Goal: Task Accomplishment & Management: Manage account settings

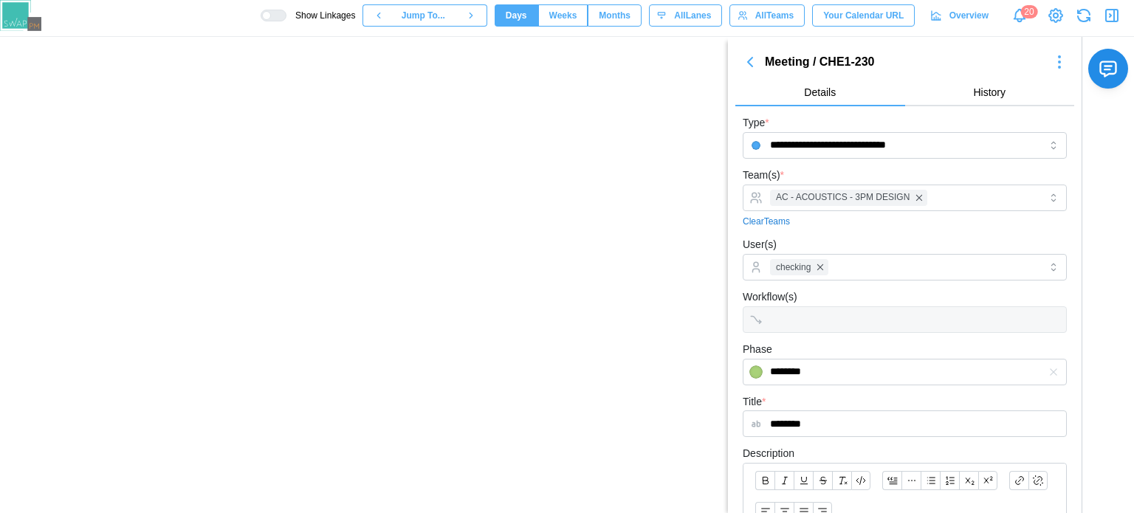
scroll to position [38, 0]
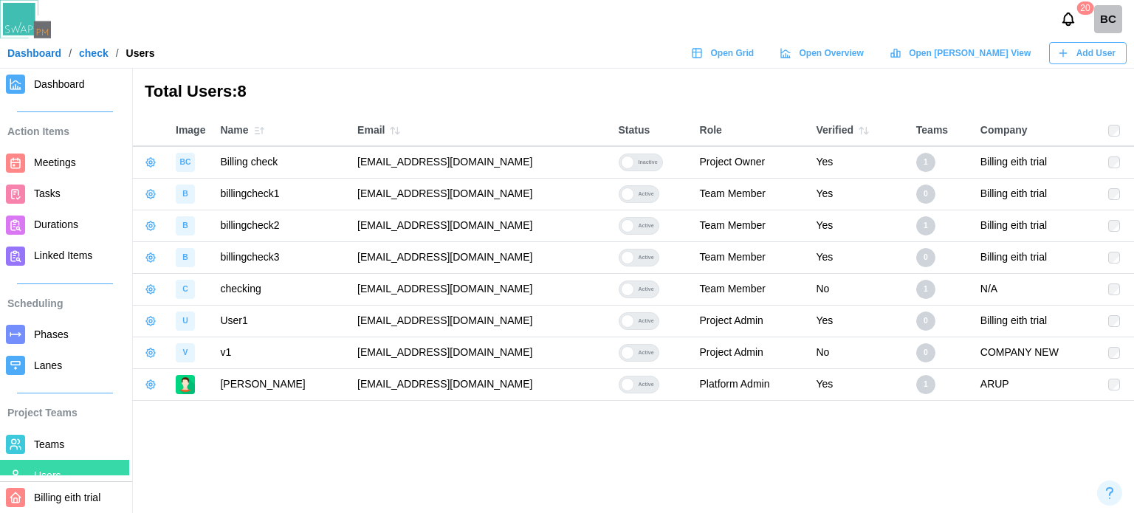
click at [47, 336] on span "Phases" at bounding box center [51, 334] width 35 height 12
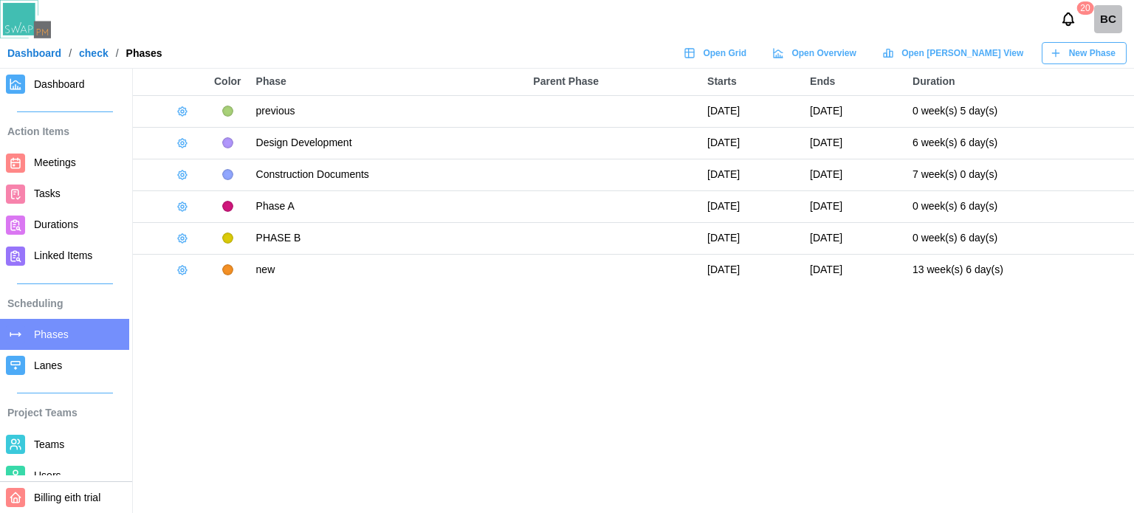
click at [183, 95] on td at bounding box center [170, 111] width 74 height 32
click at [183, 107] on icon "button" at bounding box center [182, 112] width 12 height 12
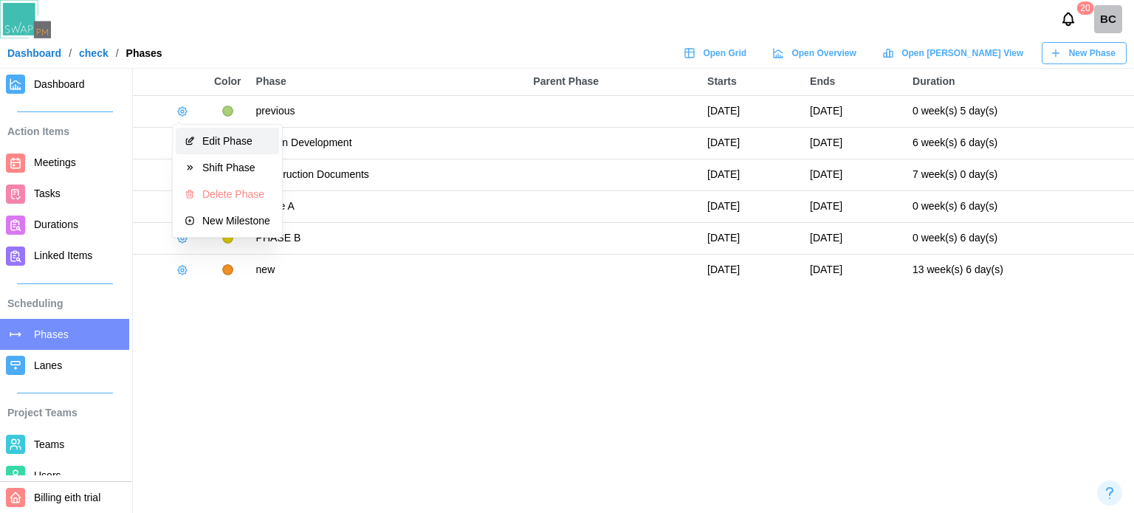
click at [196, 145] on button "Edit Phase" at bounding box center [227, 141] width 103 height 27
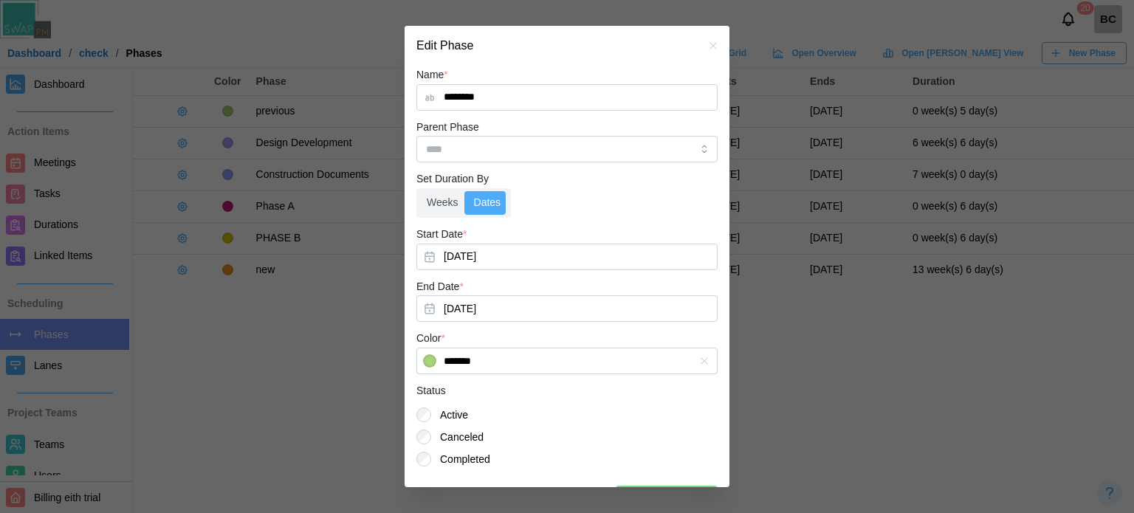
click at [707, 41] on icon "button" at bounding box center [713, 46] width 12 height 12
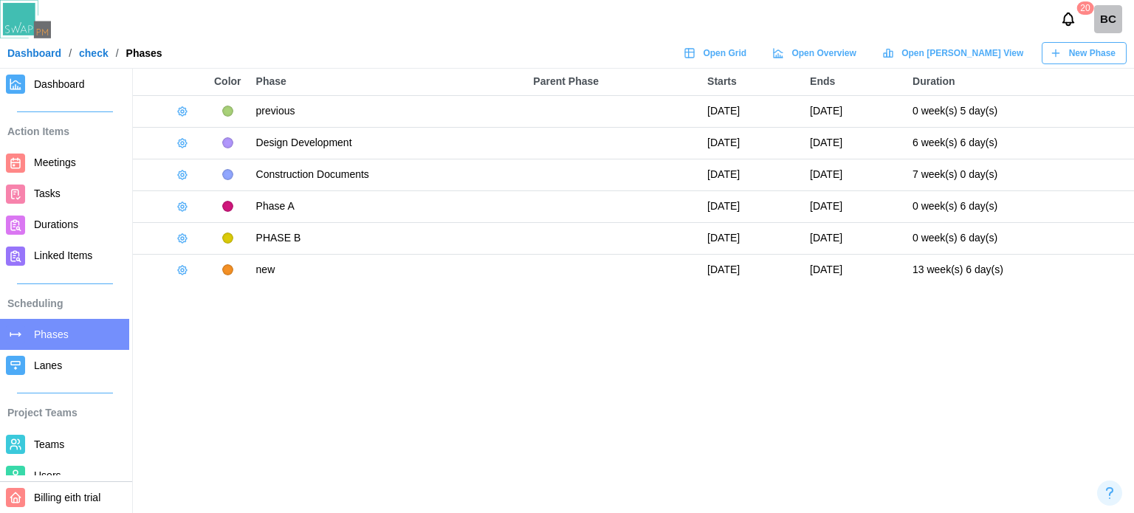
click at [182, 109] on icon "button" at bounding box center [182, 112] width 12 height 12
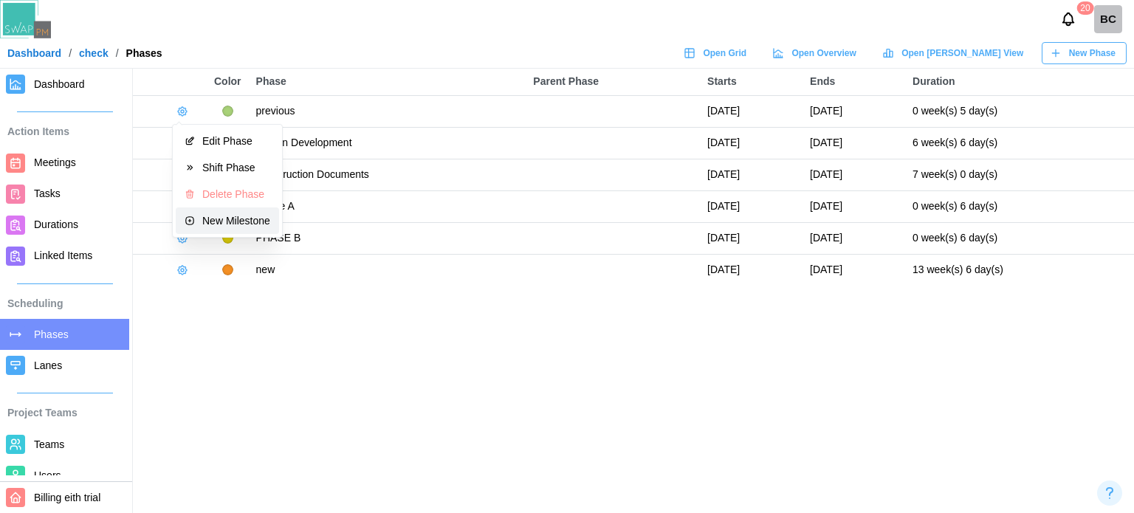
click at [207, 212] on button "New Milestone" at bounding box center [227, 220] width 103 height 27
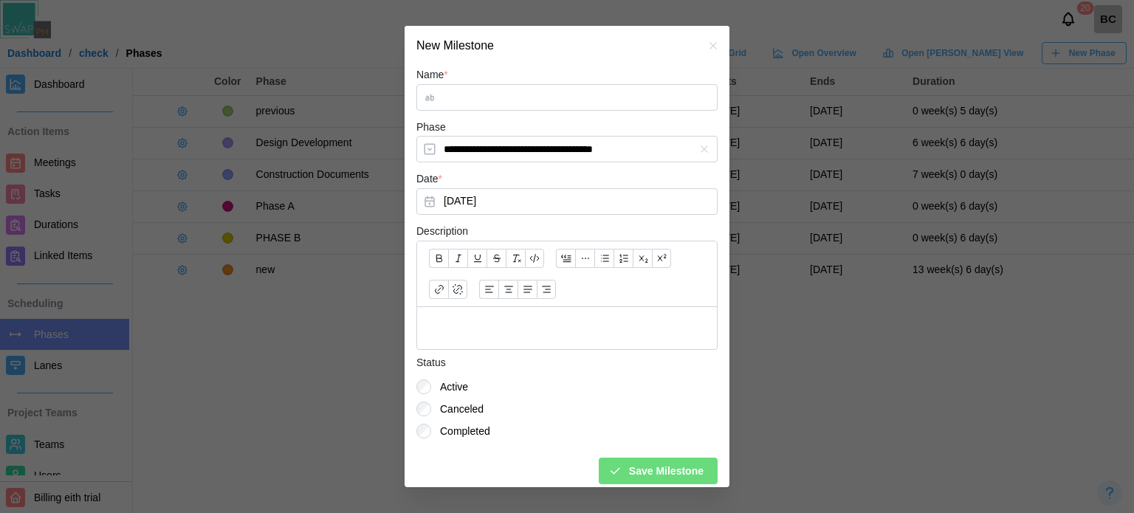
click at [517, 93] on input "Name *" at bounding box center [566, 97] width 301 height 27
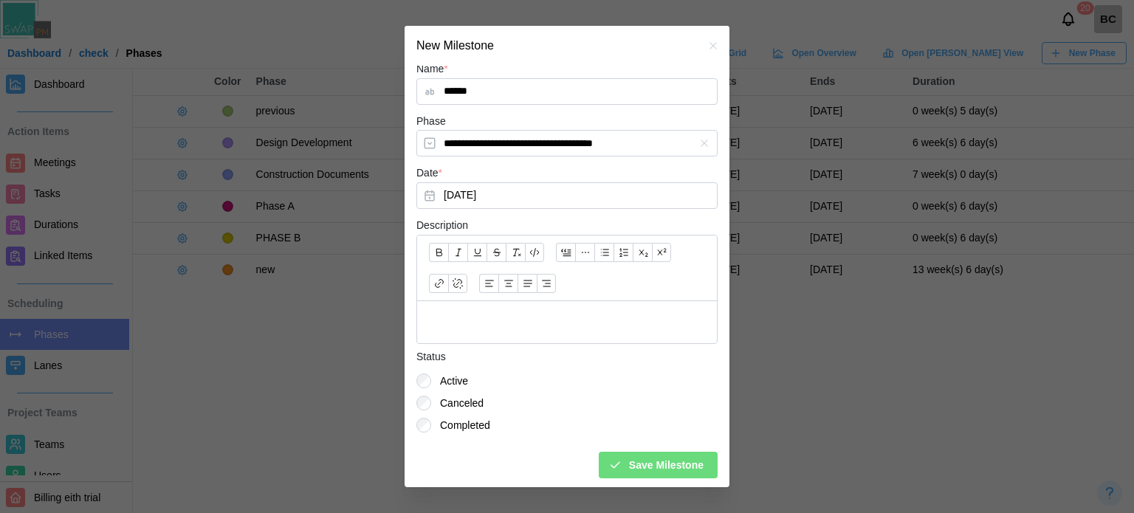
scroll to position [7, 0]
type input "******"
click at [455, 418] on label "Completed" at bounding box center [460, 423] width 59 height 15
click at [644, 448] on div "Save Milestone" at bounding box center [566, 457] width 301 height 38
click at [656, 452] on span "Save Milestone" at bounding box center [666, 463] width 75 height 25
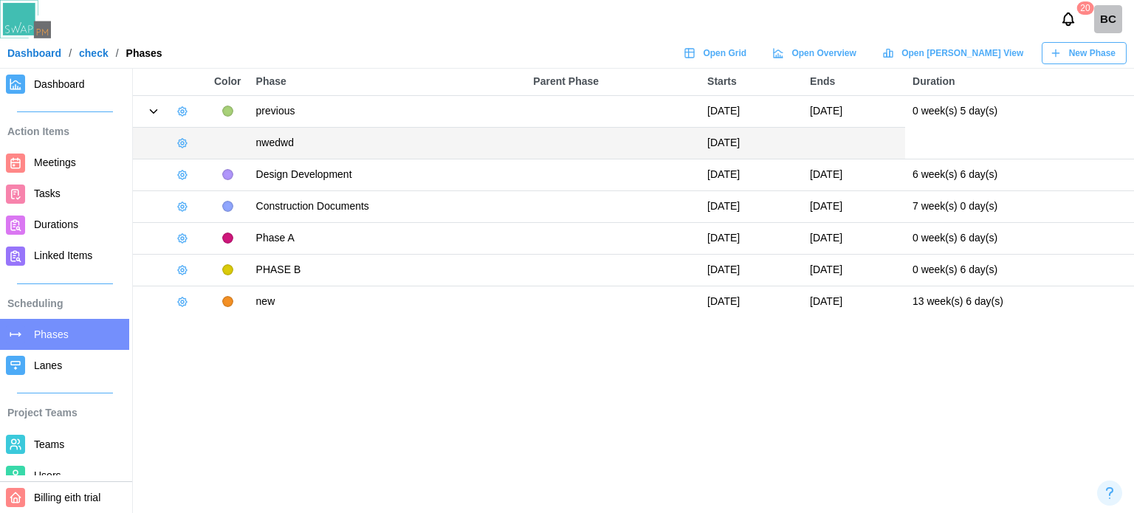
click at [157, 111] on icon at bounding box center [153, 111] width 13 height 13
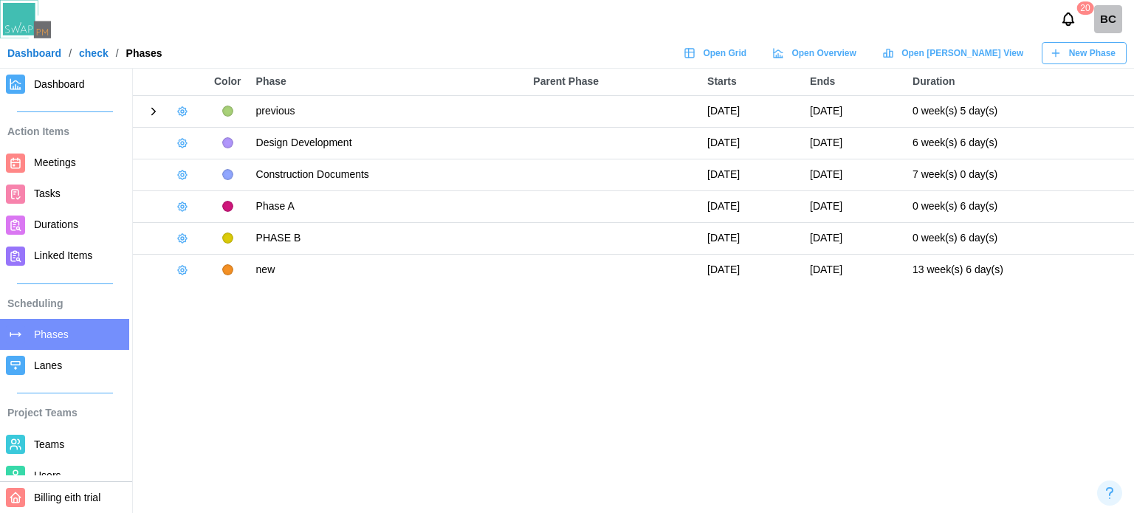
click at [151, 111] on icon at bounding box center [153, 111] width 13 height 13
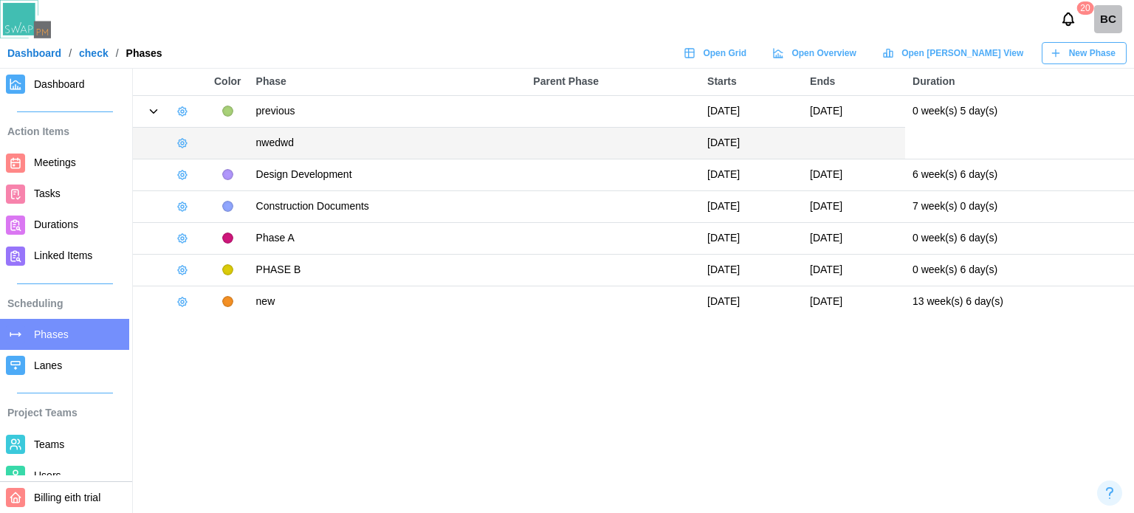
click at [165, 103] on div at bounding box center [169, 111] width 59 height 21
click at [154, 114] on icon at bounding box center [153, 111] width 13 height 13
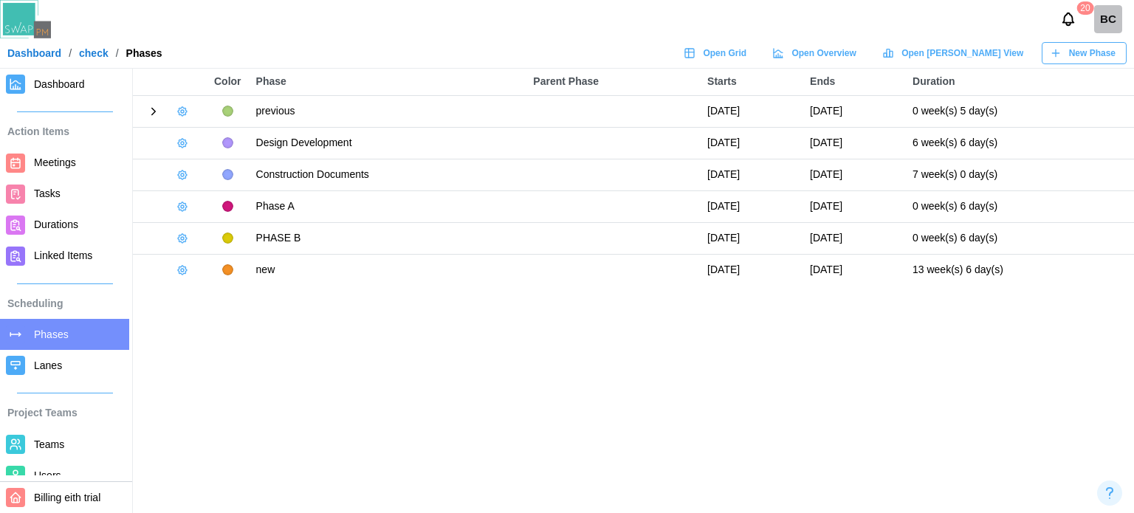
click at [152, 114] on icon at bounding box center [154, 111] width 4 height 7
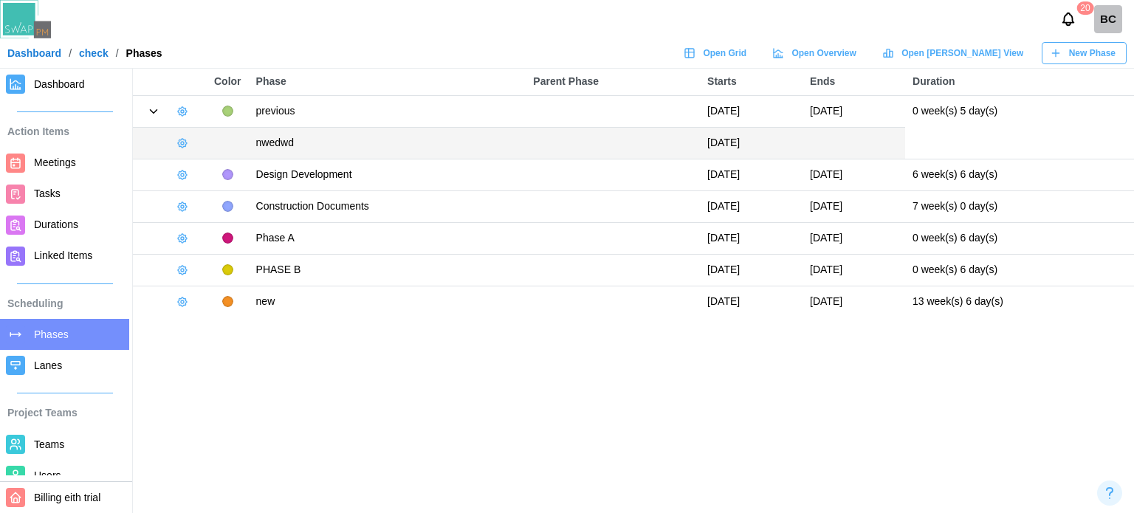
click at [154, 113] on icon at bounding box center [153, 111] width 13 height 13
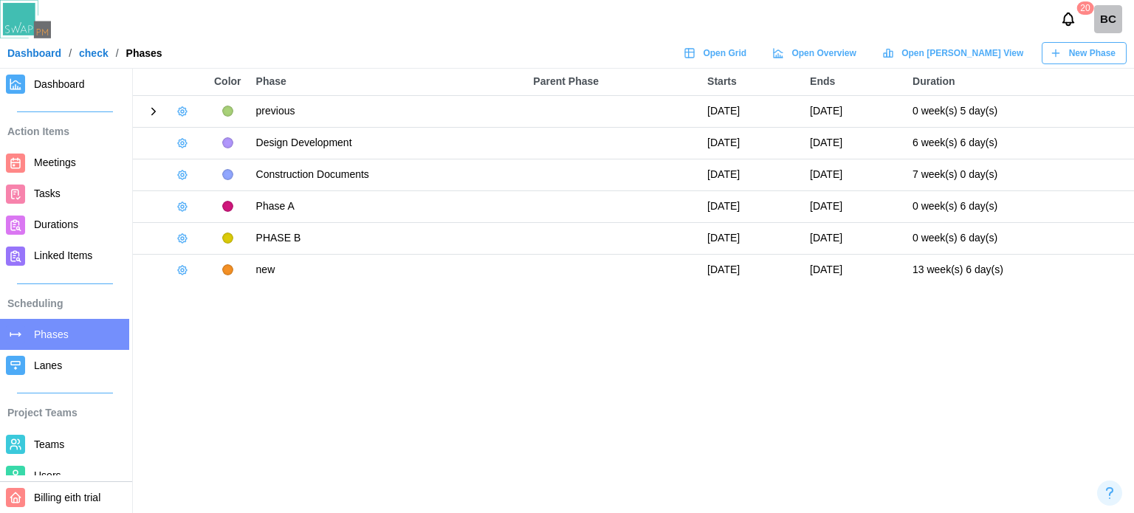
click at [154, 113] on icon at bounding box center [153, 111] width 13 height 13
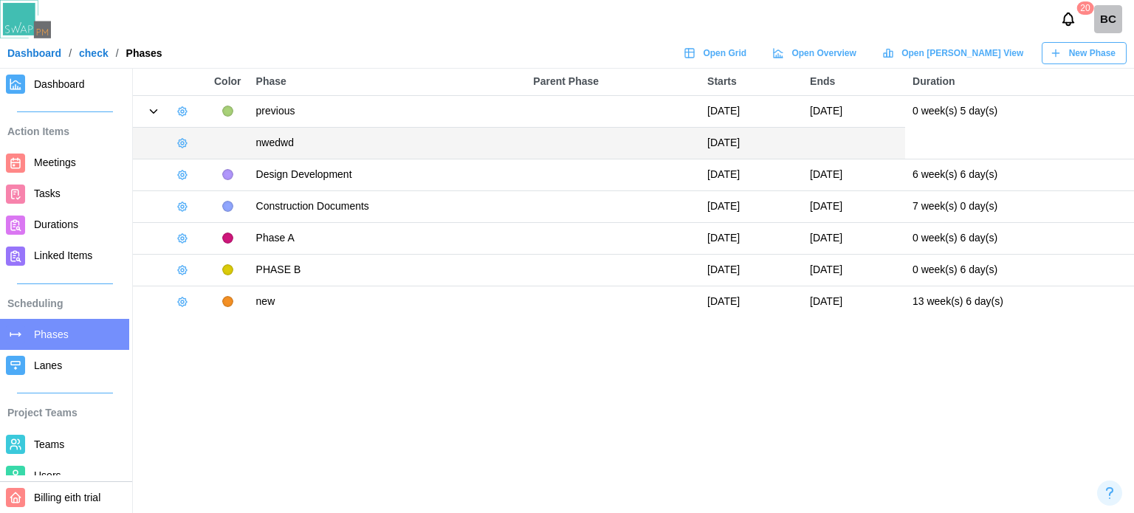
click at [154, 113] on icon at bounding box center [153, 111] width 13 height 13
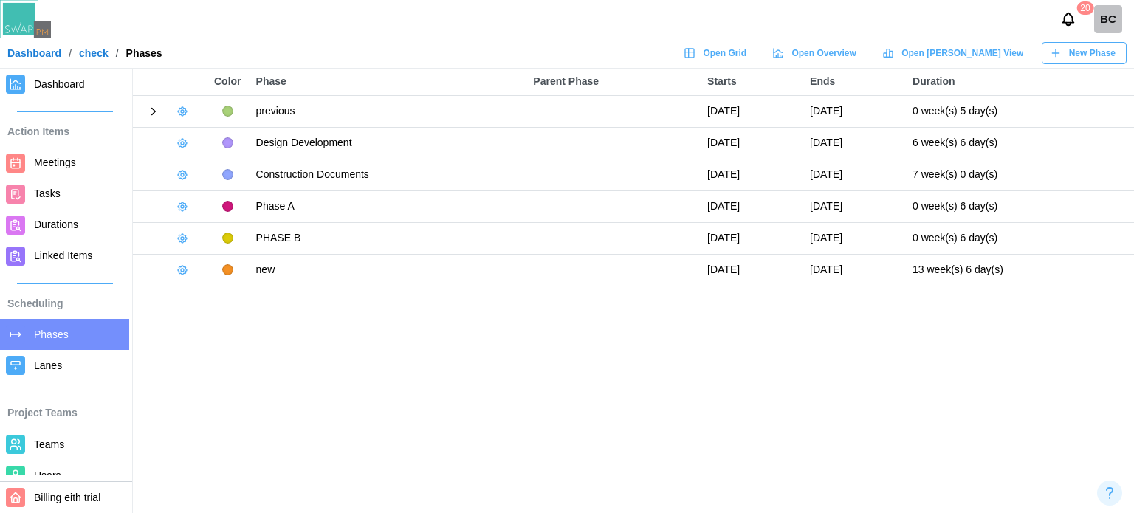
click at [177, 116] on icon "button" at bounding box center [182, 112] width 12 height 12
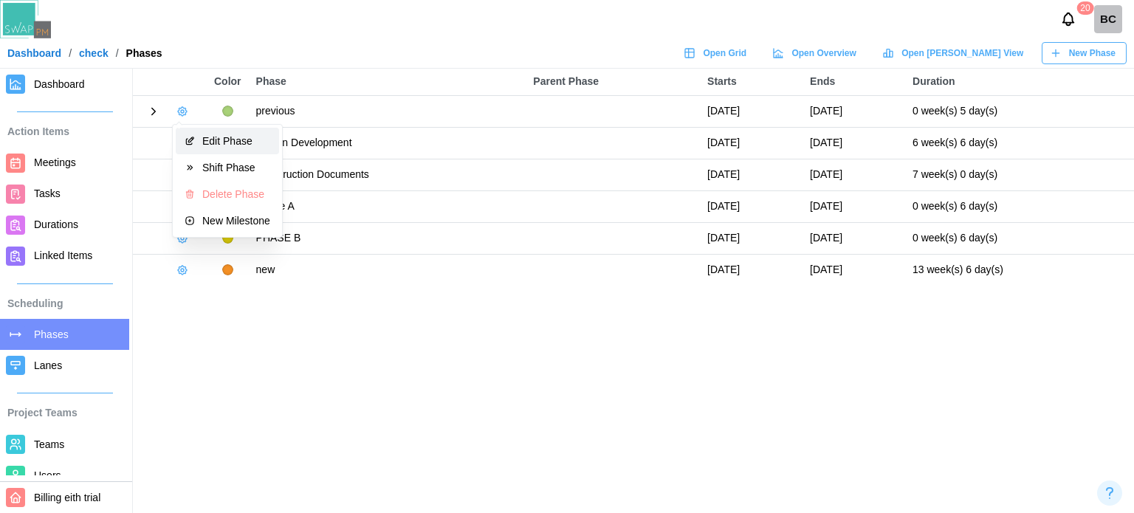
click at [194, 139] on icon "button" at bounding box center [190, 141] width 10 height 10
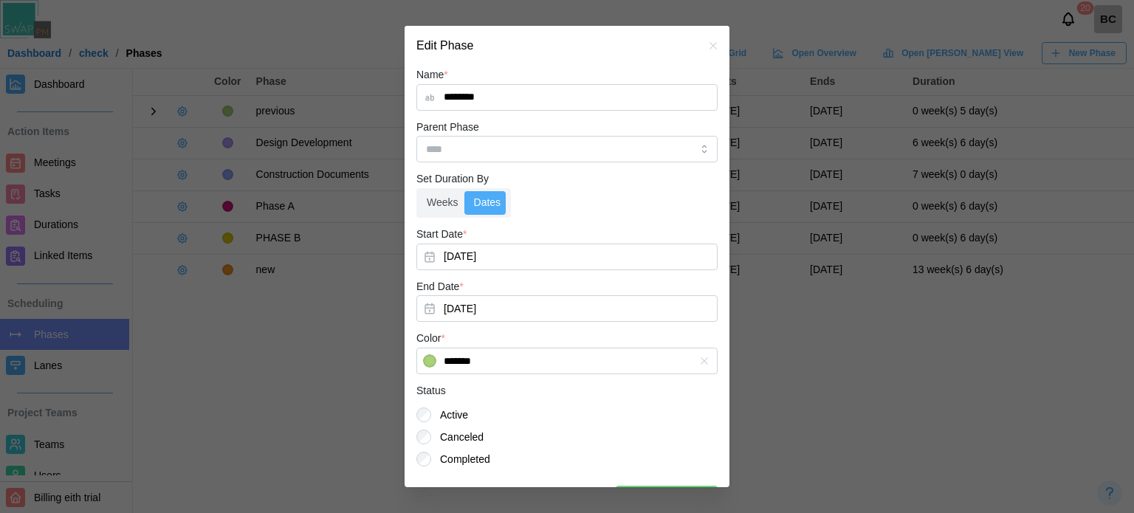
click at [531, 95] on input "********" at bounding box center [566, 97] width 301 height 27
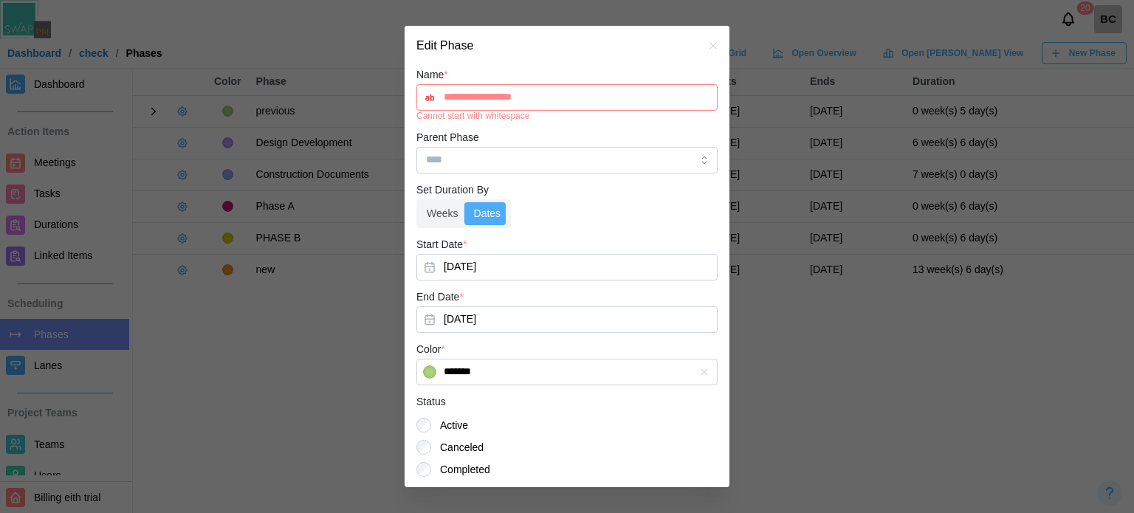
click at [446, 100] on input "**********" at bounding box center [566, 97] width 301 height 27
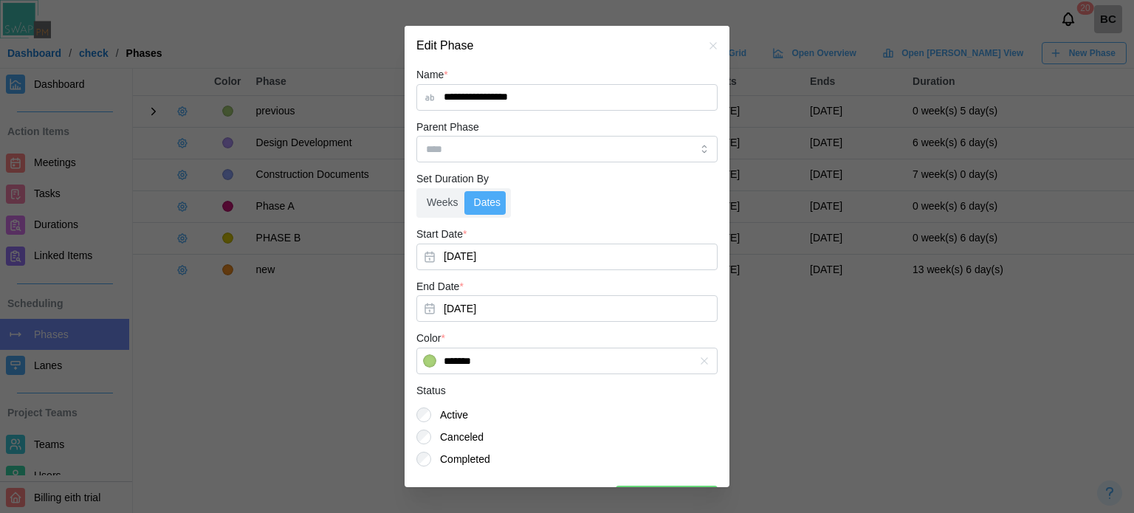
click at [576, 91] on input "**********" at bounding box center [566, 97] width 301 height 27
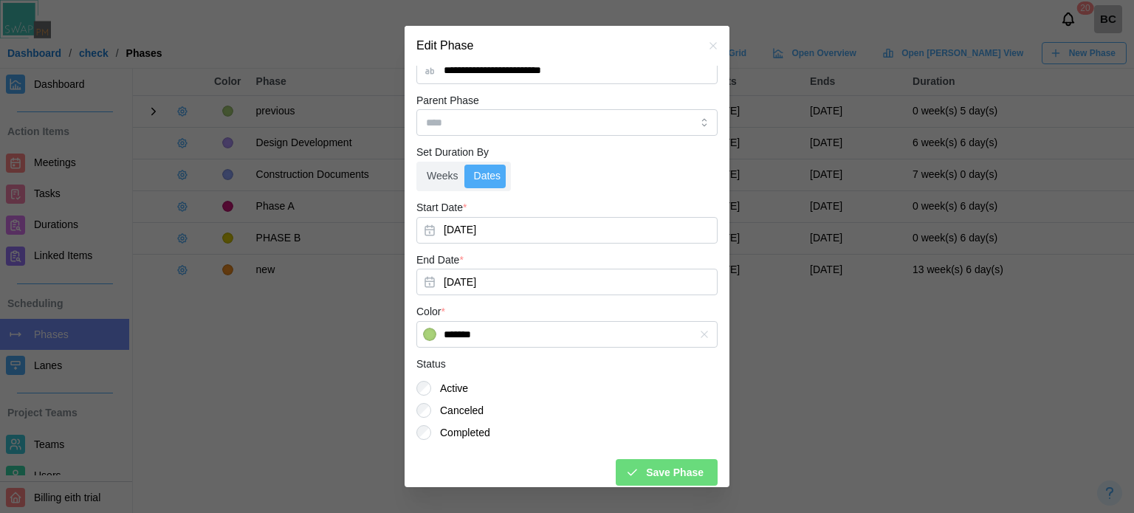
scroll to position [36, 0]
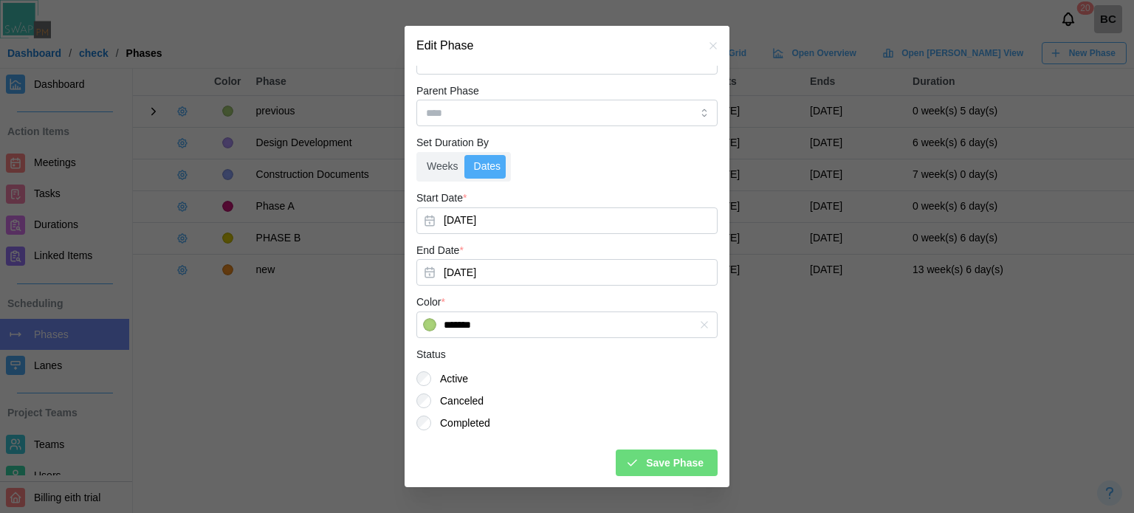
type input "**********"
click at [633, 459] on div "Save Phase" at bounding box center [664, 462] width 78 height 25
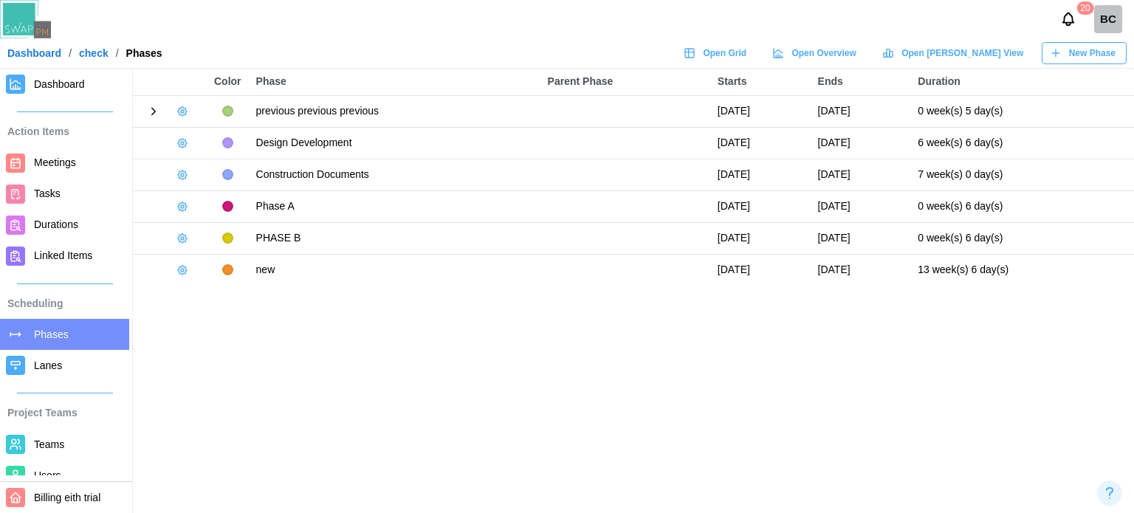
click at [176, 111] on icon "button" at bounding box center [182, 112] width 12 height 12
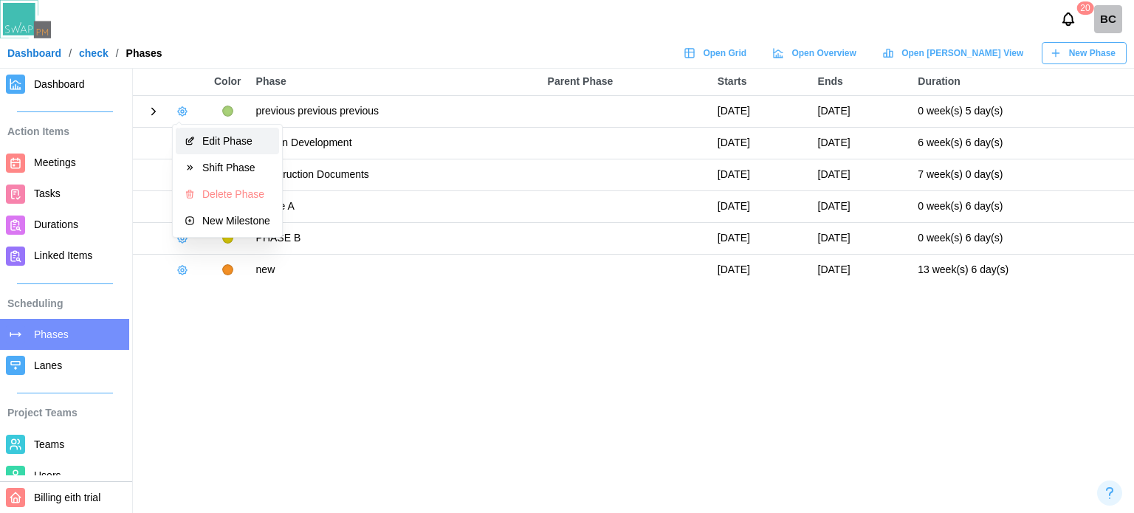
click at [198, 141] on button "Edit Phase" at bounding box center [227, 141] width 103 height 27
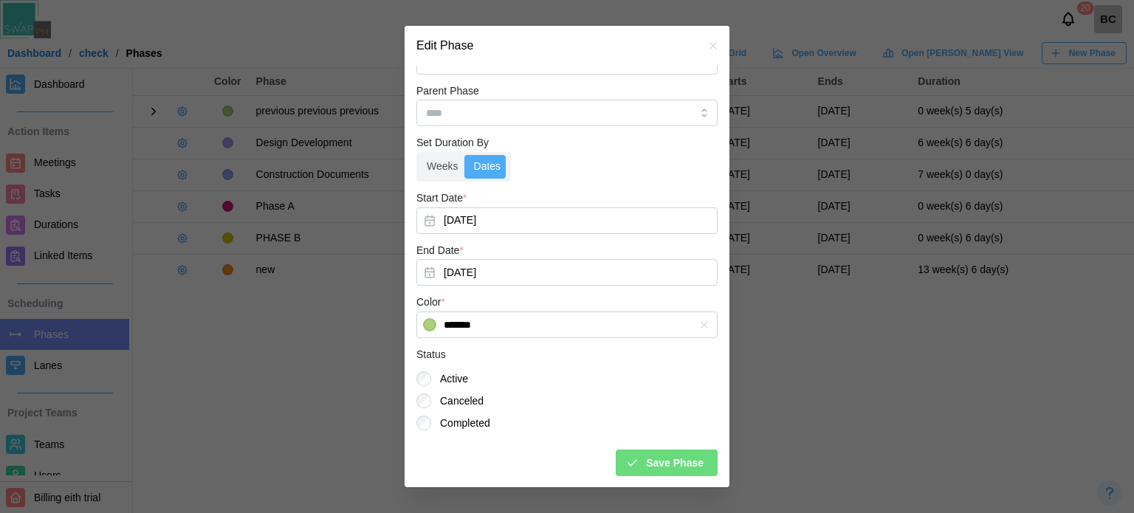
type input "**********"
click at [667, 457] on span "Save Phase" at bounding box center [675, 462] width 58 height 25
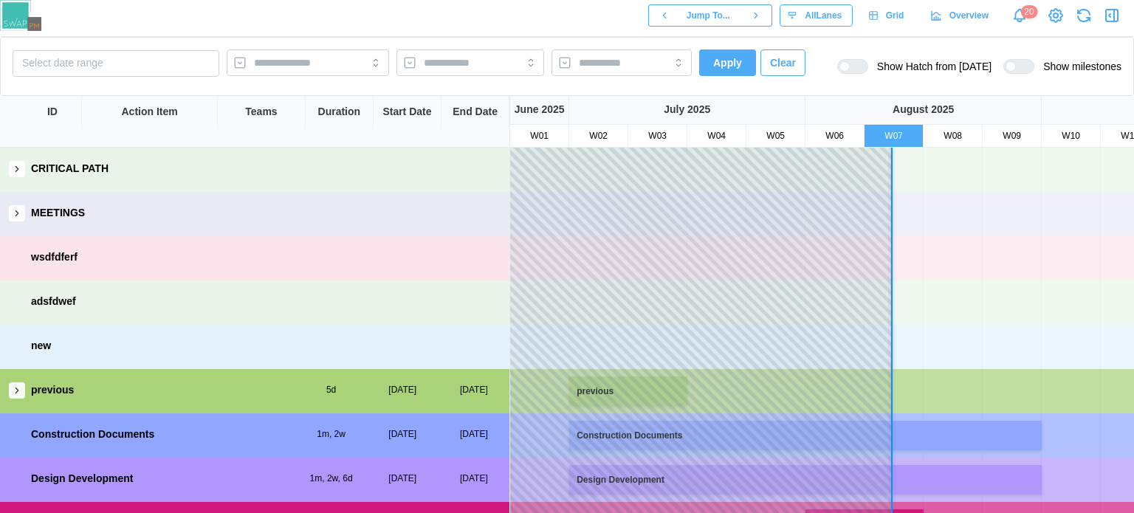
click at [21, 385] on icon "button" at bounding box center [17, 390] width 10 height 10
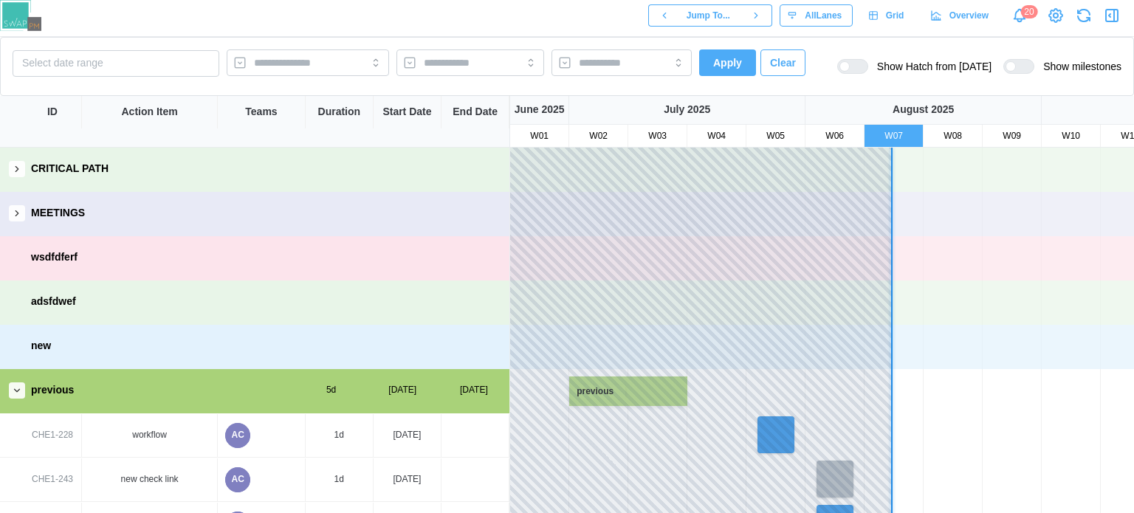
click at [15, 218] on button "button" at bounding box center [17, 213] width 16 height 16
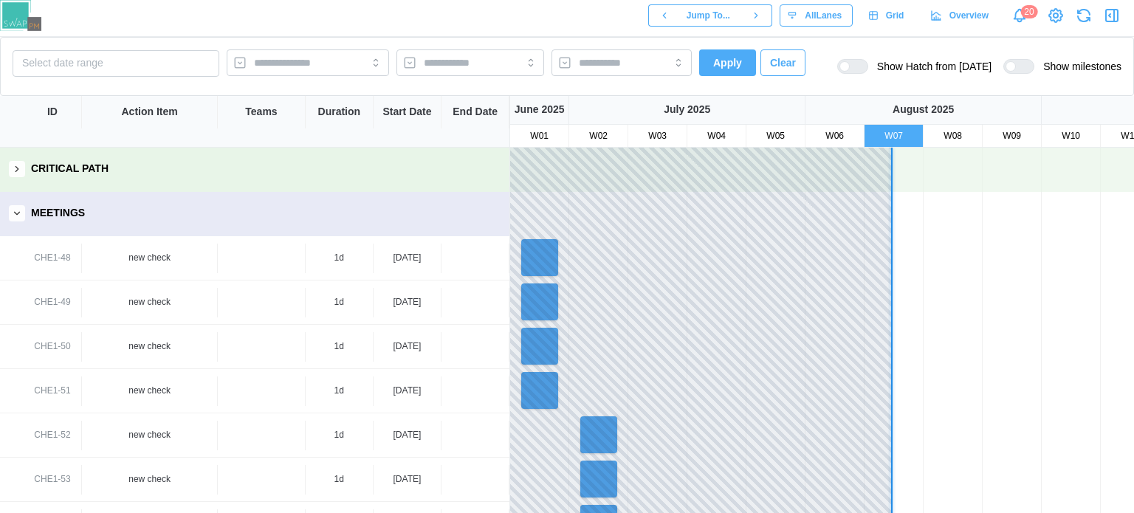
click at [21, 216] on icon "button" at bounding box center [17, 213] width 10 height 10
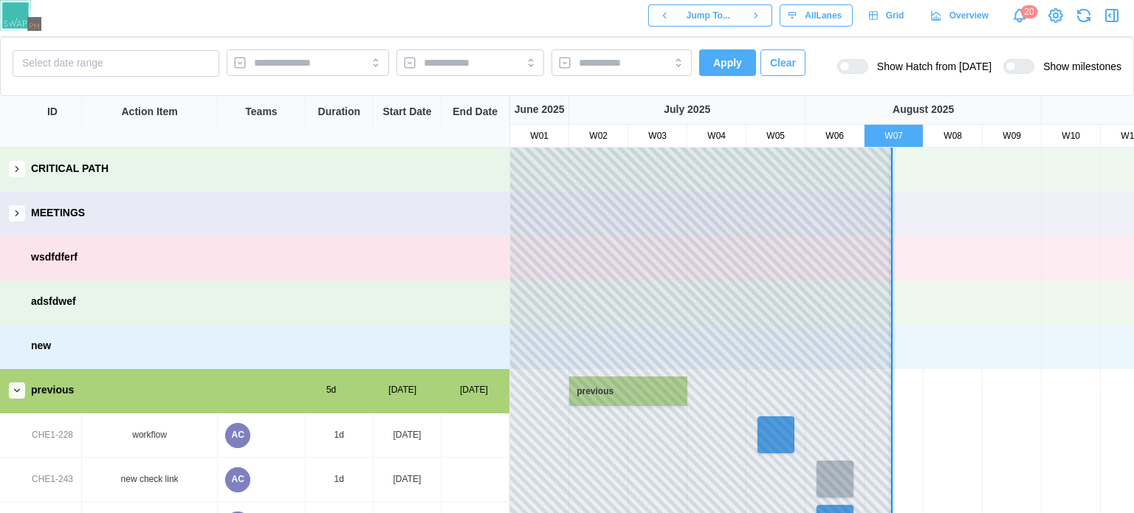
scroll to position [443, 0]
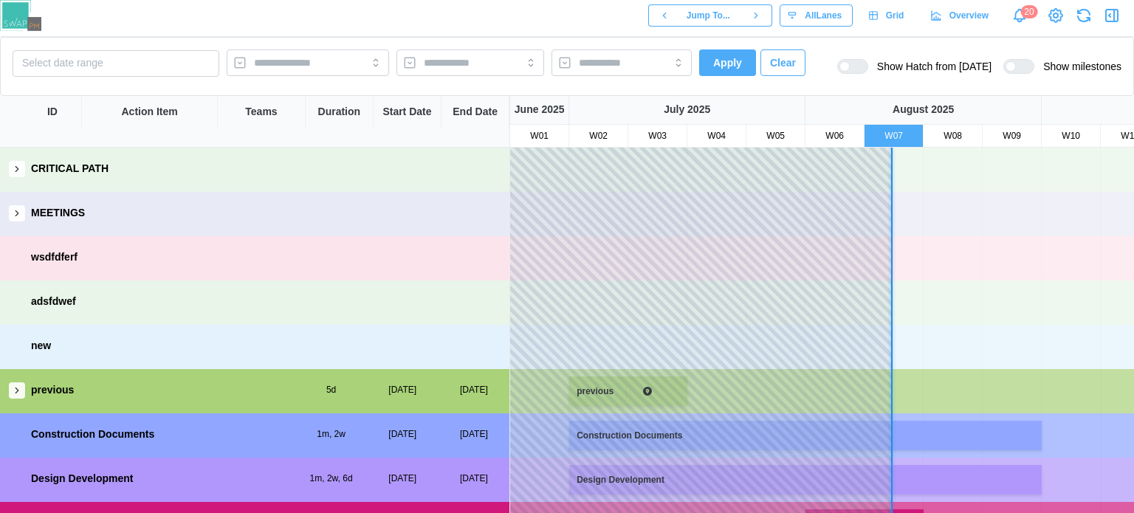
click at [11, 393] on button "button" at bounding box center [17, 390] width 16 height 16
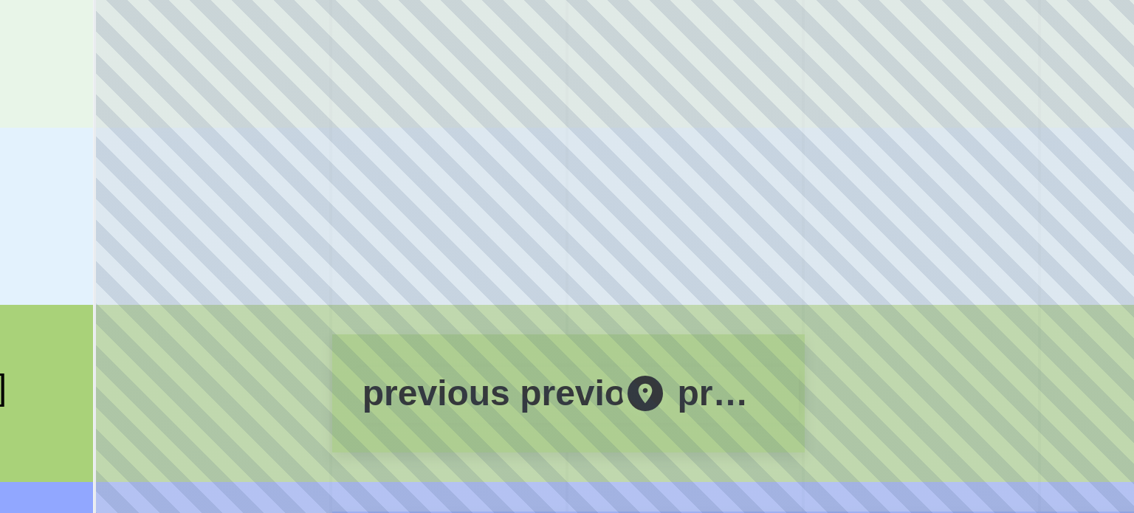
click at [623, 394] on div "previous previous previous" at bounding box center [627, 392] width 115 height 14
